Goal: Browse casually

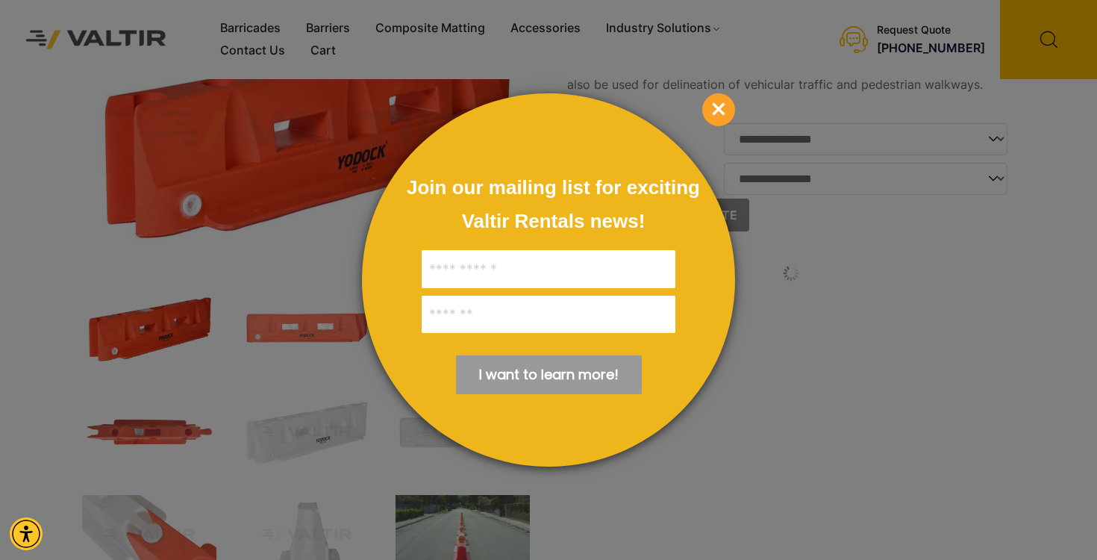
scroll to position [85, 0]
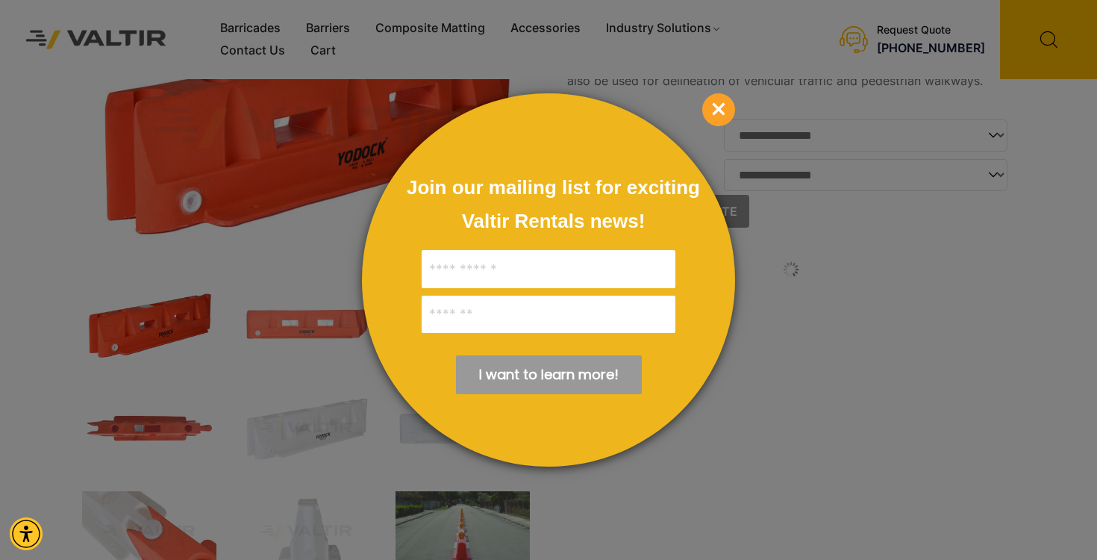
click at [720, 110] on span "×" at bounding box center [718, 109] width 33 height 33
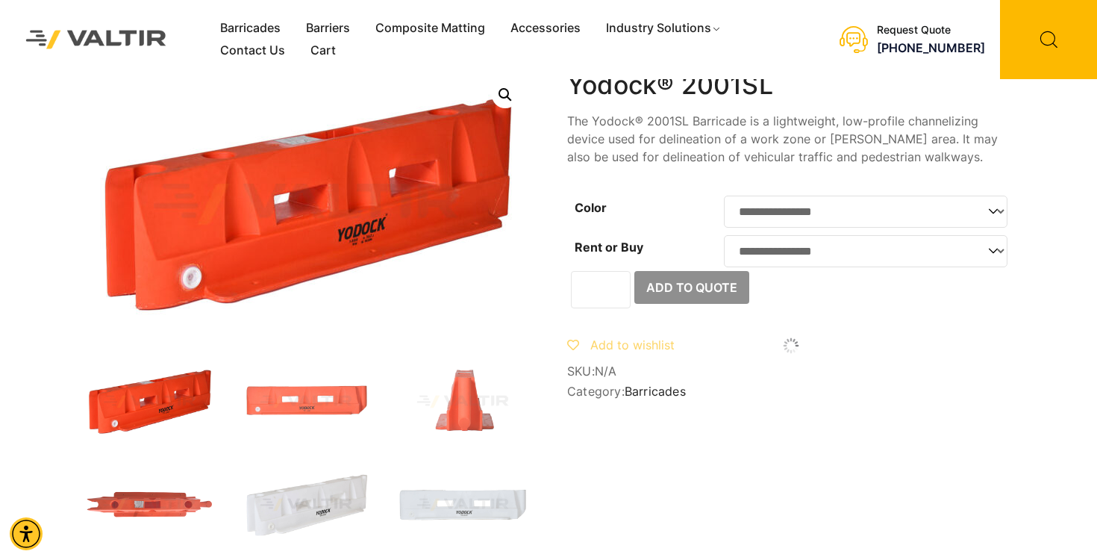
scroll to position [0, 0]
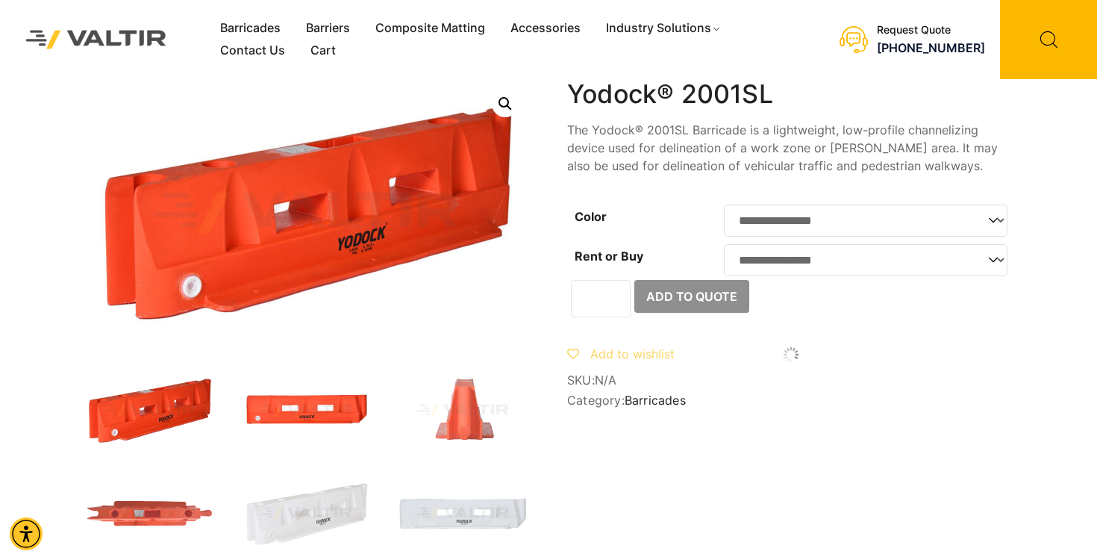
click at [304, 402] on img at bounding box center [306, 410] width 134 height 81
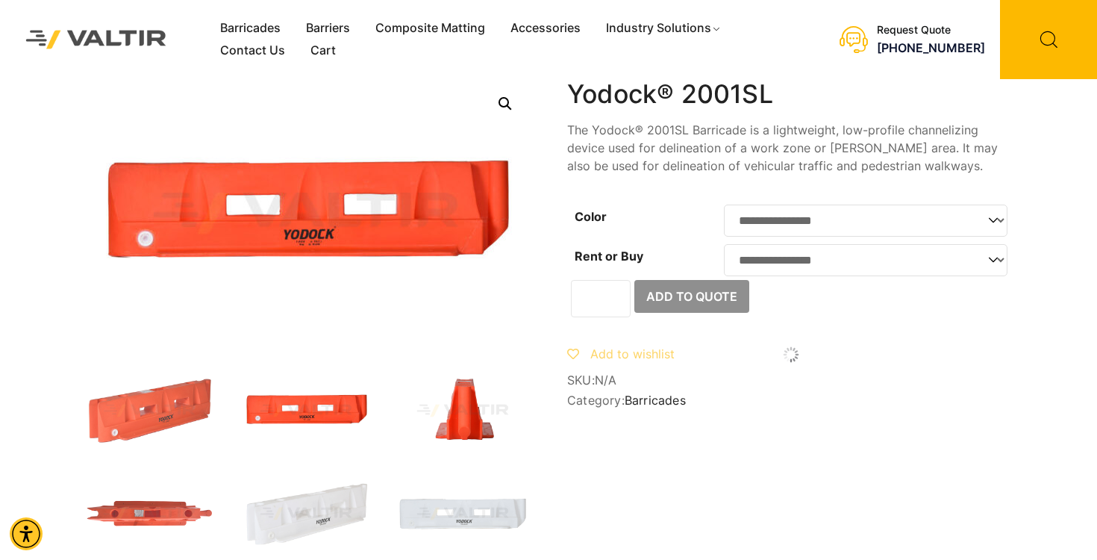
click at [458, 420] on img at bounding box center [463, 410] width 134 height 81
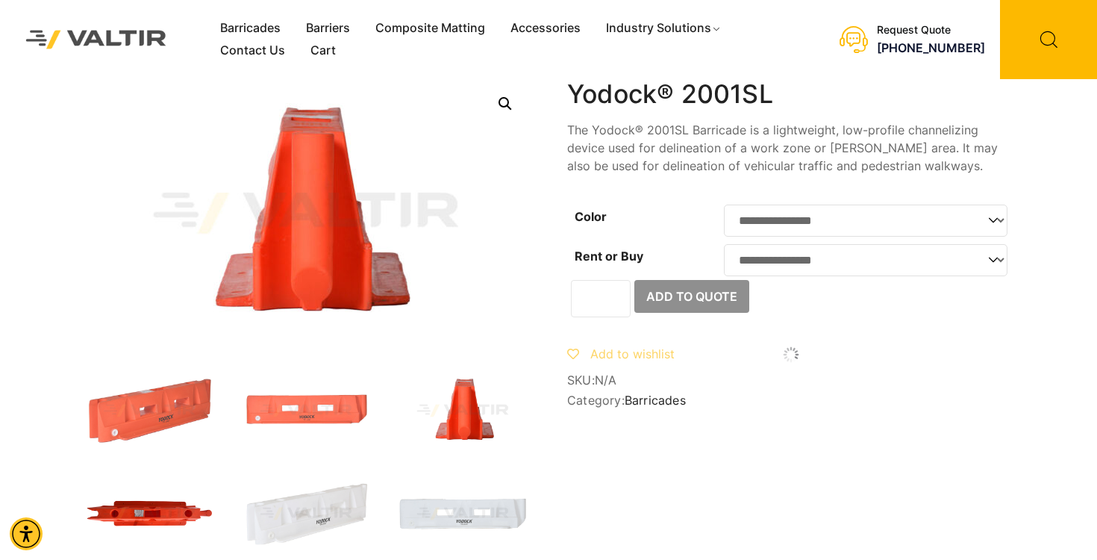
click at [169, 496] on img at bounding box center [149, 513] width 134 height 81
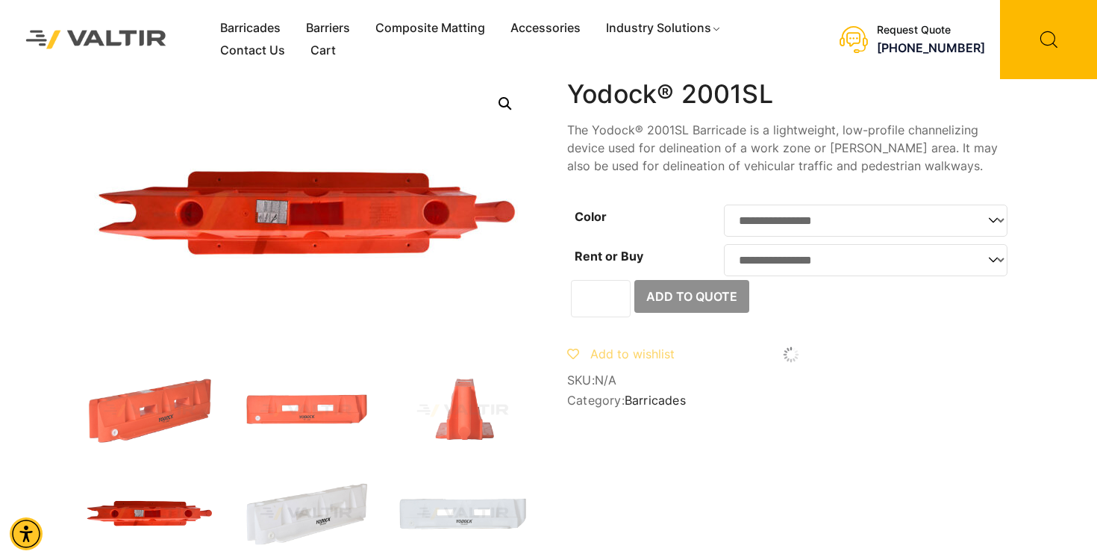
click at [302, 519] on img at bounding box center [306, 513] width 134 height 81
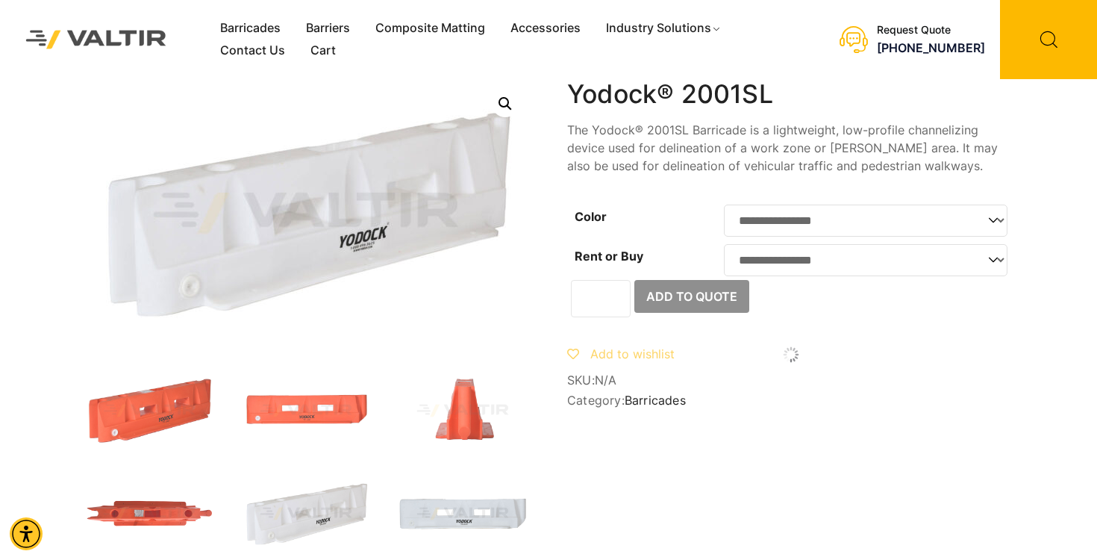
click at [509, 519] on img at bounding box center [463, 513] width 134 height 81
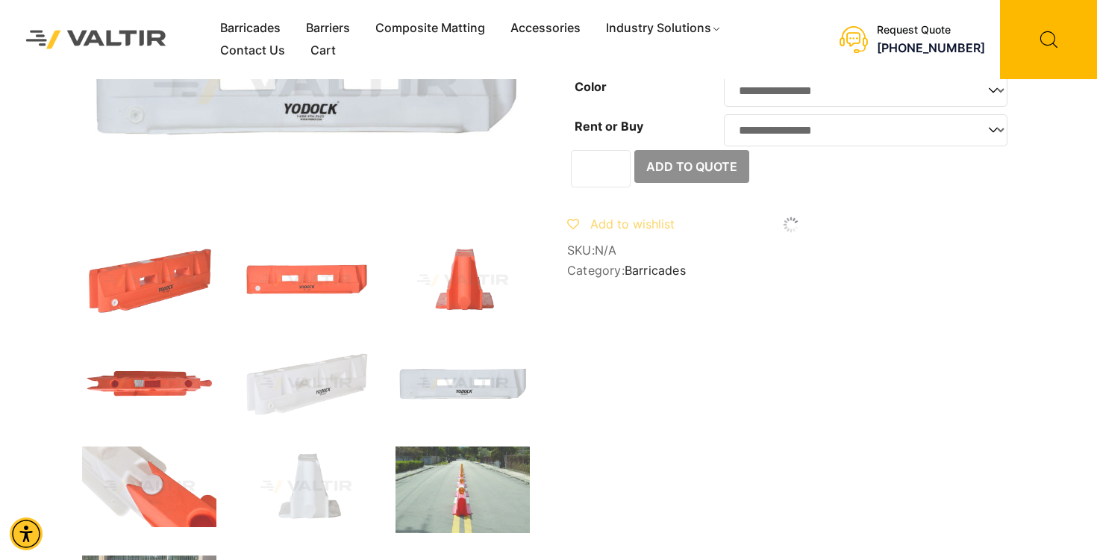
scroll to position [139, 0]
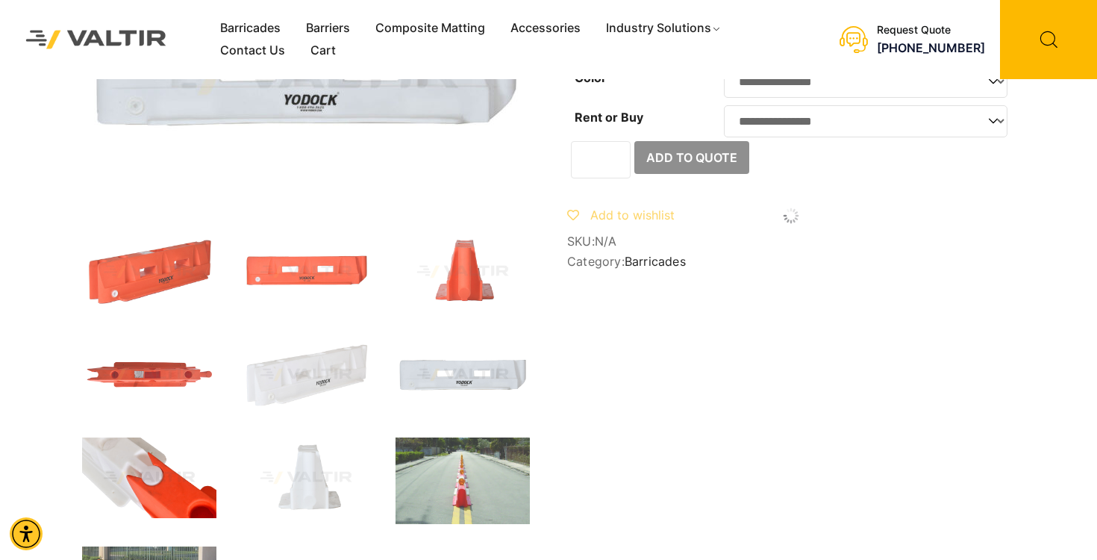
click at [131, 481] on img at bounding box center [149, 477] width 134 height 81
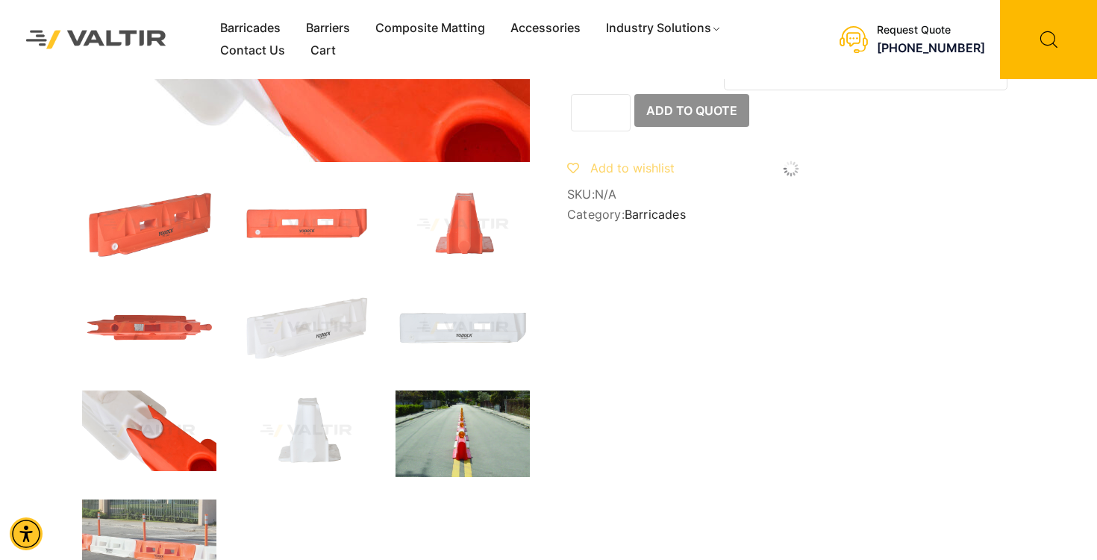
scroll to position [359, 0]
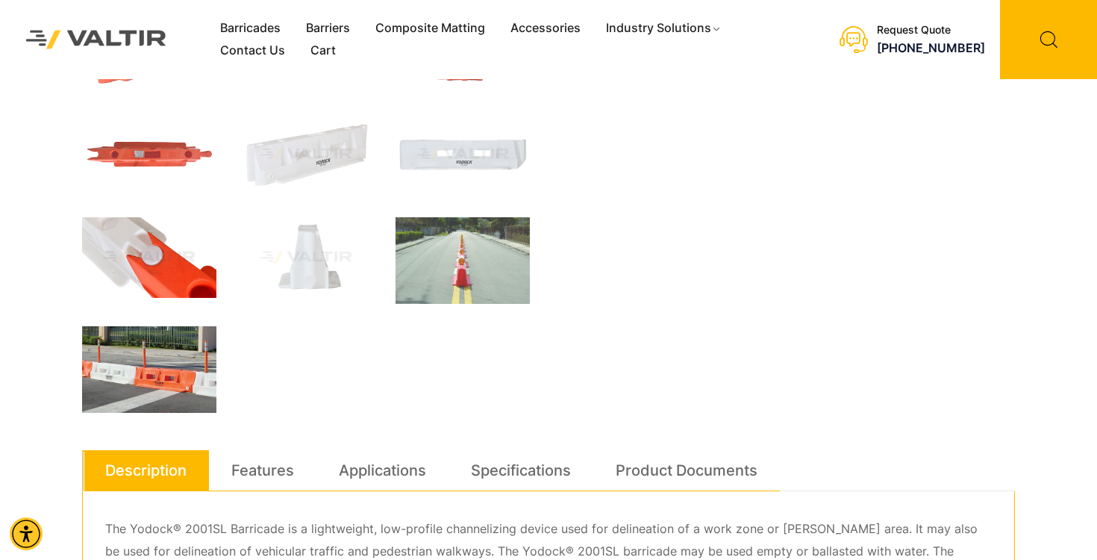
click at [193, 385] on img at bounding box center [149, 369] width 134 height 87
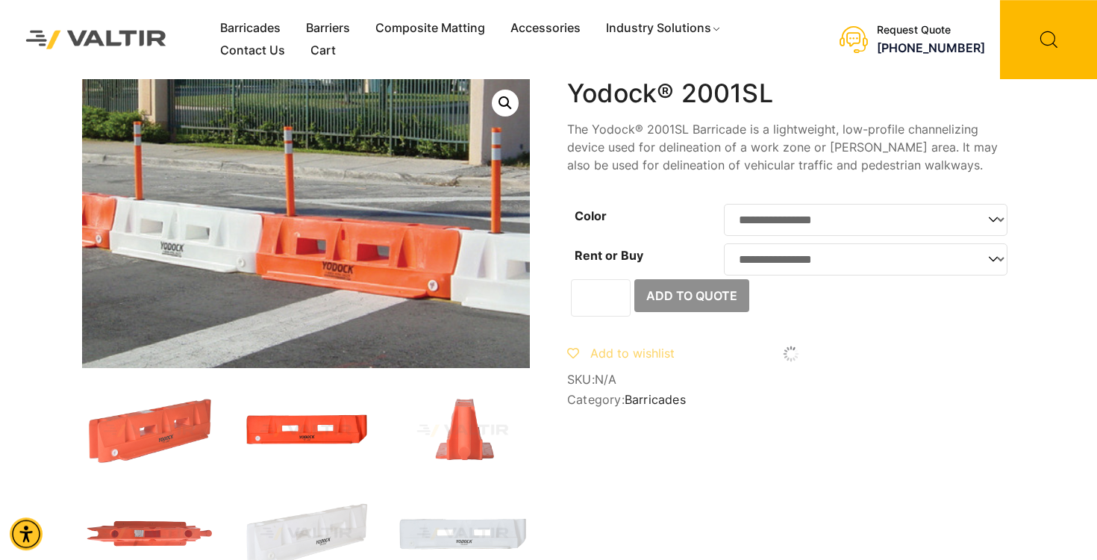
scroll to position [124, 0]
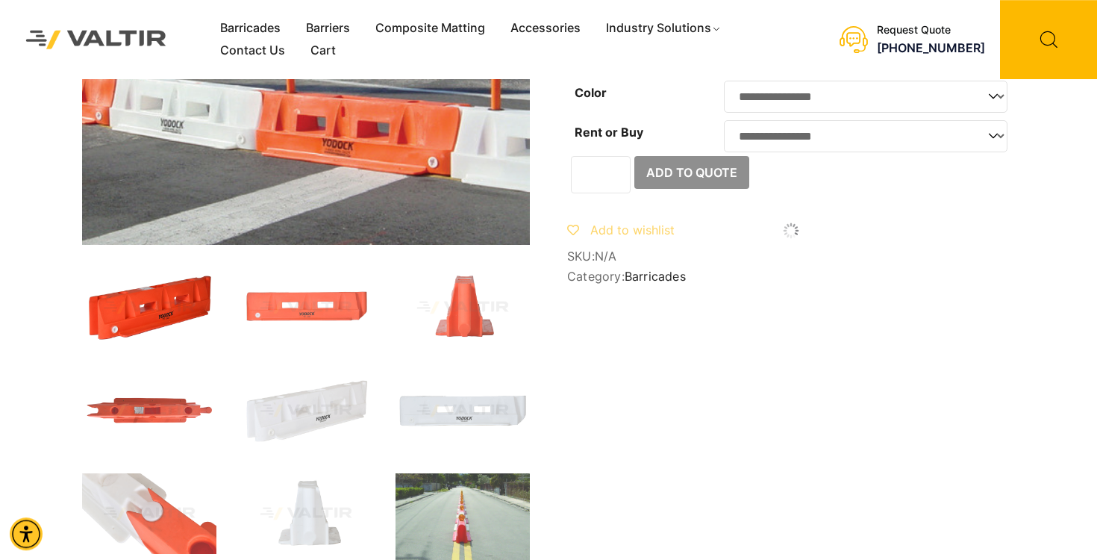
click at [108, 304] on img at bounding box center [149, 307] width 134 height 81
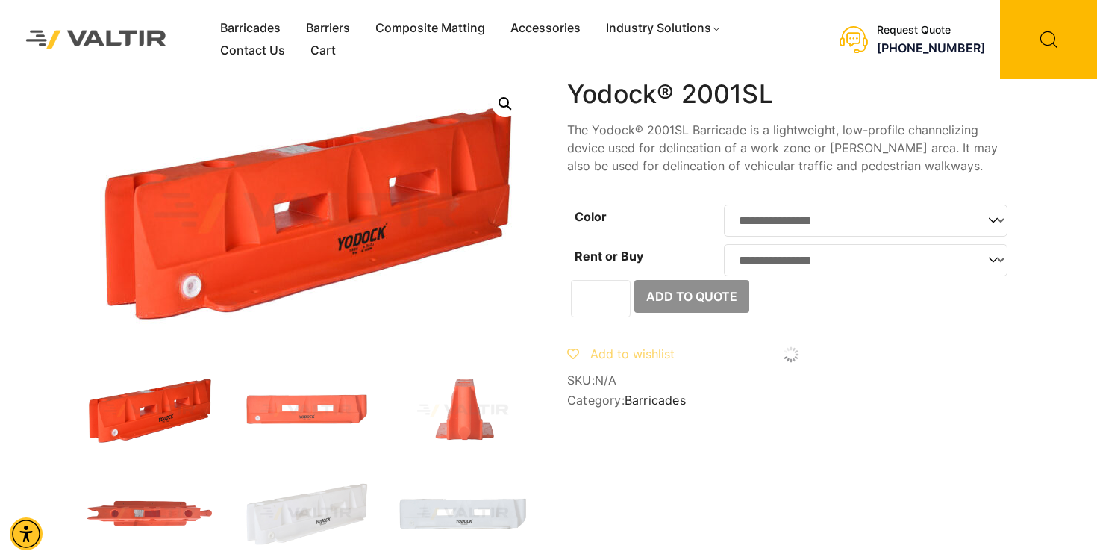
scroll to position [96, 0]
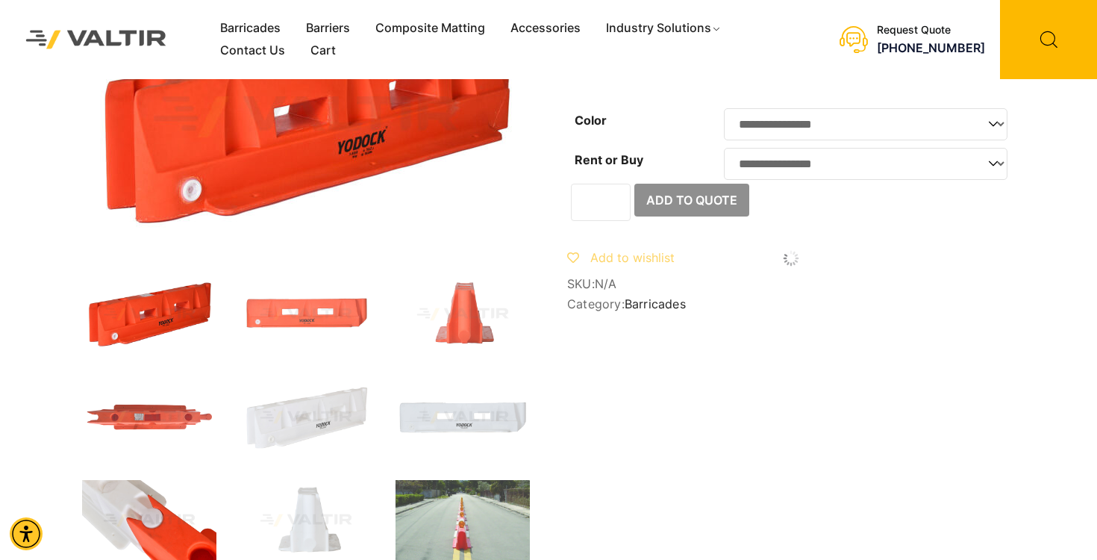
click at [165, 507] on img at bounding box center [149, 520] width 134 height 81
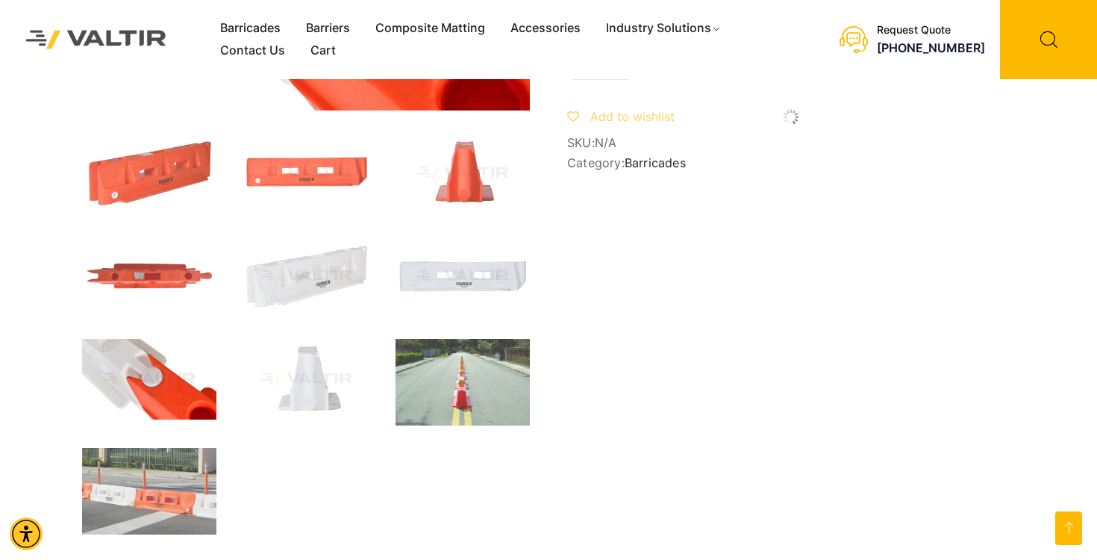
scroll to position [0, 0]
